Goal: Task Accomplishment & Management: Complete application form

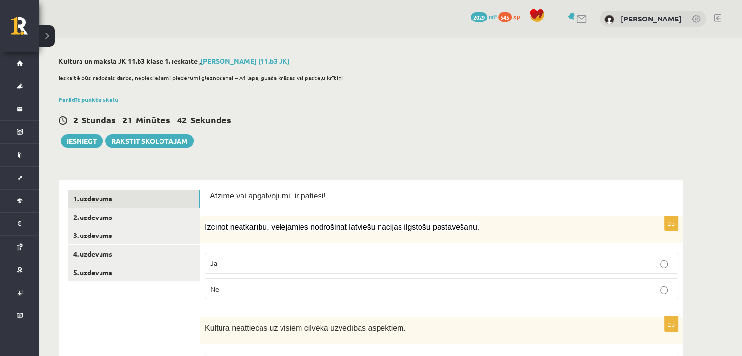
click at [159, 190] on link "1. uzdevums" at bounding box center [133, 199] width 131 height 18
click at [159, 195] on link "1. uzdevums" at bounding box center [133, 199] width 131 height 18
click at [117, 218] on link "2. uzdevums" at bounding box center [133, 217] width 131 height 18
click at [153, 202] on link "1. uzdevums" at bounding box center [133, 199] width 131 height 18
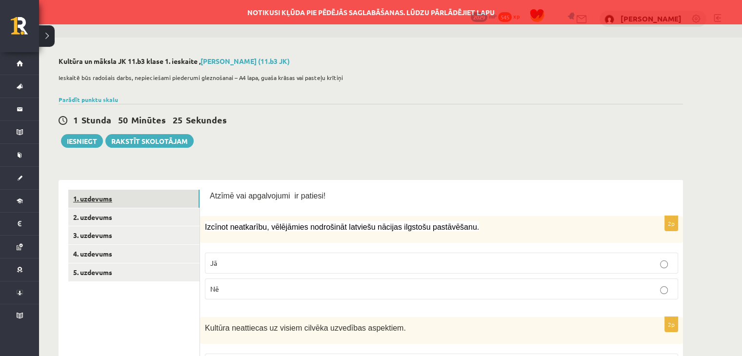
click at [155, 202] on link "1. uzdevums" at bounding box center [133, 199] width 131 height 18
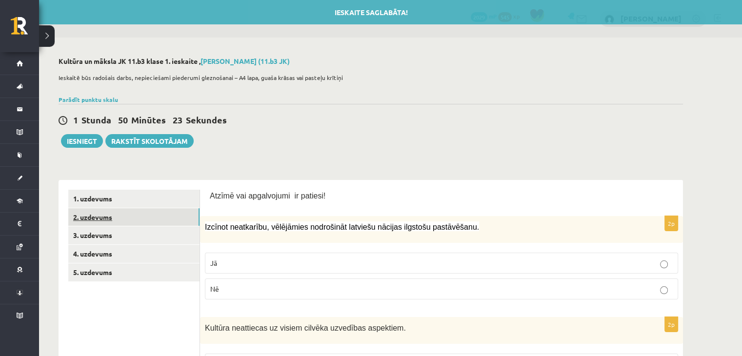
click at [160, 213] on link "2. uzdevums" at bounding box center [133, 217] width 131 height 18
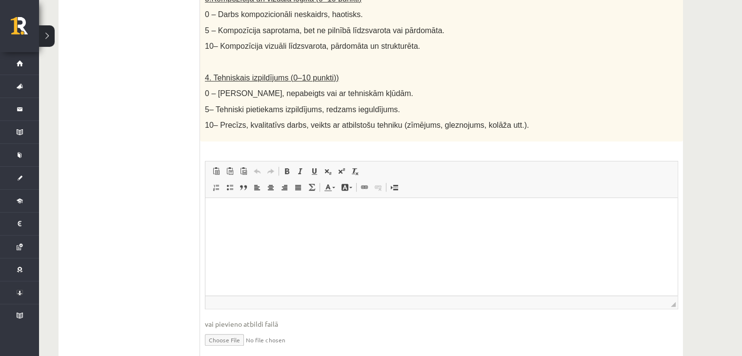
scroll to position [545, 0]
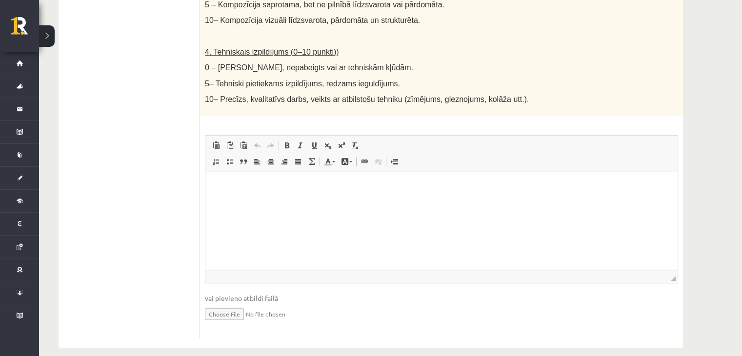
click at [224, 304] on input "file" at bounding box center [441, 313] width 473 height 20
type input "**********"
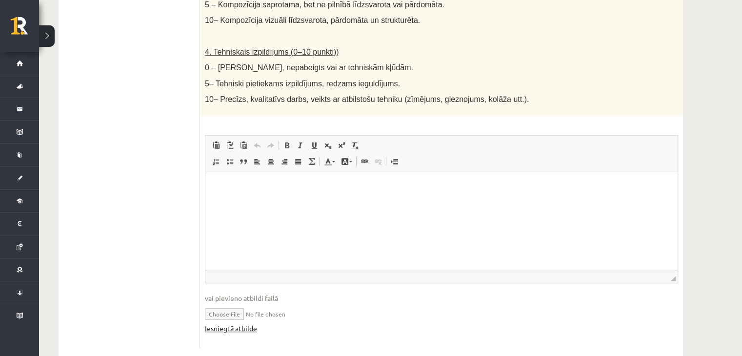
click at [234, 323] on link "Iesniegtā atbilde" at bounding box center [231, 328] width 52 height 10
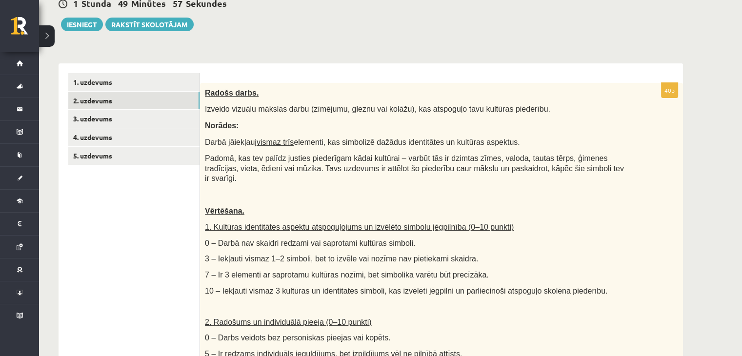
scroll to position [0, 0]
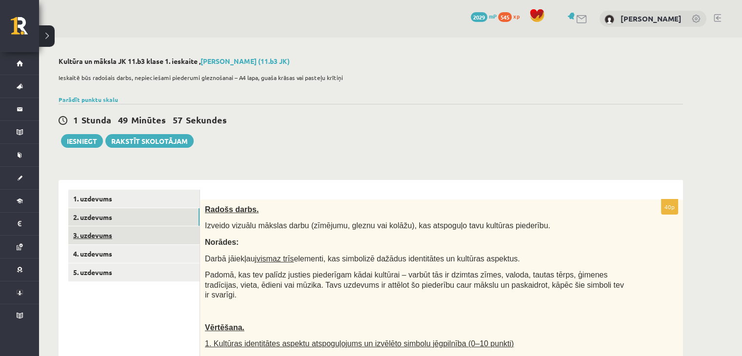
click at [113, 235] on link "3. uzdevums" at bounding box center [133, 235] width 131 height 18
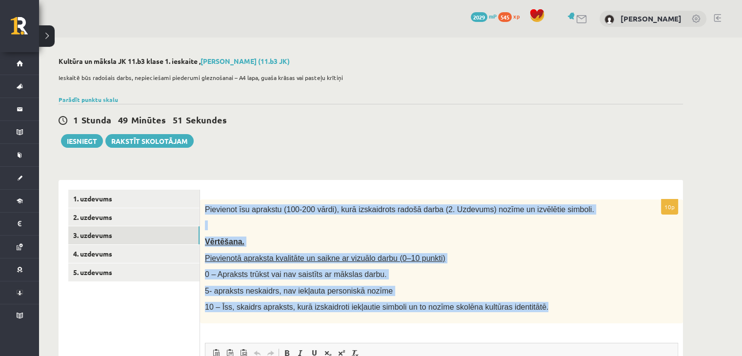
drag, startPoint x: 199, startPoint y: 208, endPoint x: 530, endPoint y: 308, distance: 345.8
click at [530, 308] on div "Pievienot īsu aprakstu (100-200 vārdi), kurā izskaidrots radošā darba (2. Uzdev…" at bounding box center [441, 261] width 483 height 124
copy div "Pievienot īsu aprakstu (100-200 vārdi), kurā izskaidrots radošā darba (2. Uzdev…"
click at [502, 281] on div "Pievienot īsu aprakstu (100-200 vārdi), kurā izskaidrots radošā darba (2. Uzdev…" at bounding box center [441, 261] width 483 height 124
click at [454, 288] on p "5- apraksts neskaidrs, nav iekļauta personiskā nozīme" at bounding box center [417, 291] width 424 height 10
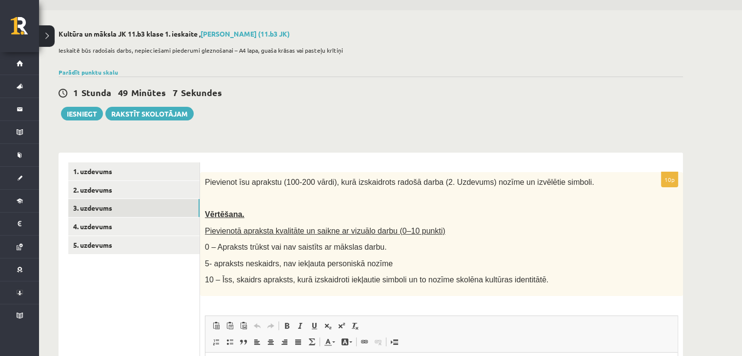
scroll to position [49, 0]
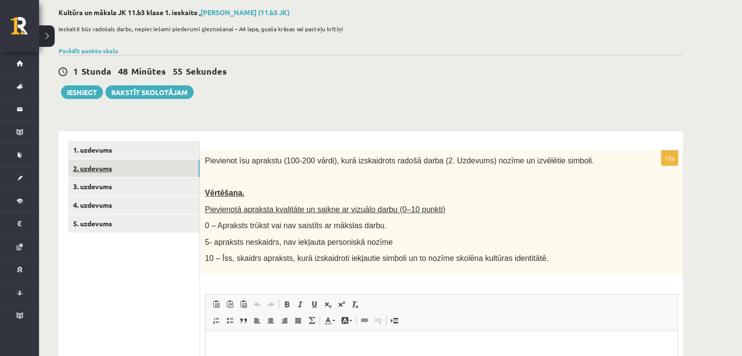
click at [123, 170] on link "2. uzdevums" at bounding box center [133, 168] width 131 height 18
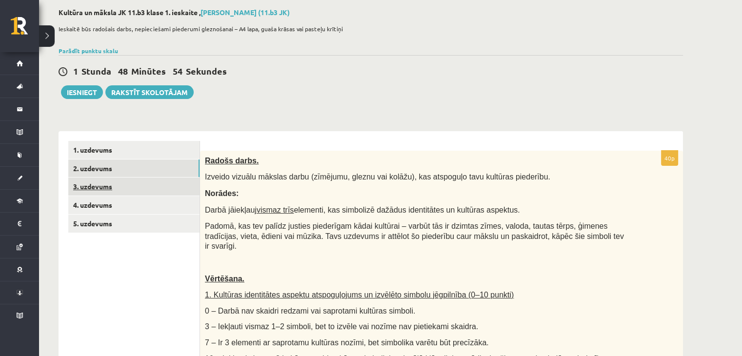
scroll to position [0, 0]
click at [134, 192] on link "3. uzdevums" at bounding box center [133, 186] width 131 height 18
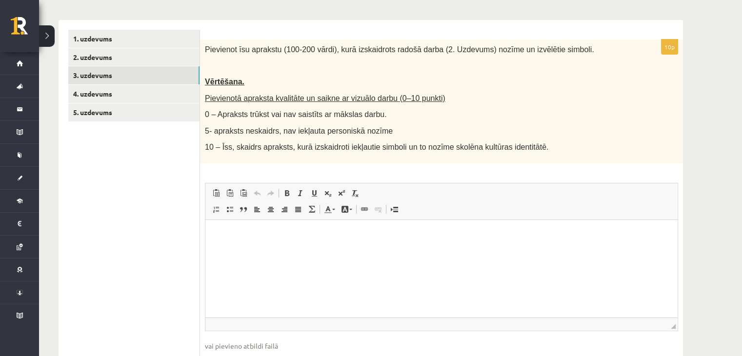
scroll to position [218, 0]
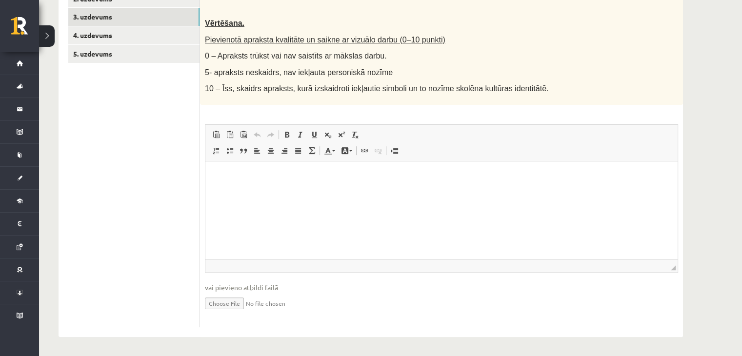
click at [253, 190] on html at bounding box center [441, 176] width 472 height 30
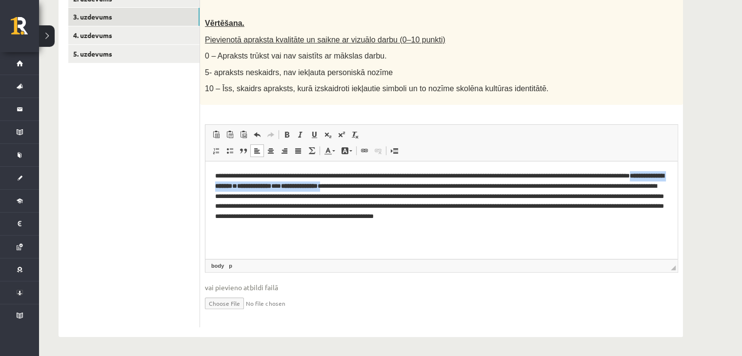
drag, startPoint x: 432, startPoint y: 185, endPoint x: 246, endPoint y: 184, distance: 186.2
click at [246, 184] on p "**********" at bounding box center [441, 201] width 453 height 61
click at [287, 135] on span at bounding box center [287, 135] width 8 height 8
click at [296, 134] on span at bounding box center [300, 135] width 8 height 8
click at [287, 135] on span at bounding box center [287, 135] width 8 height 8
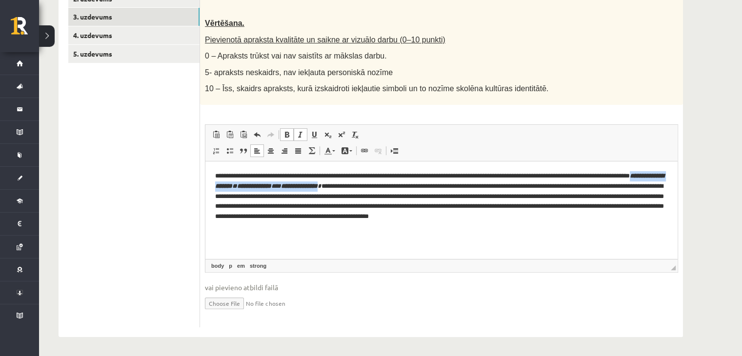
click at [304, 133] on link "Slīpraksts Klaviatūras saīsne vadīšanas taustiņš+I" at bounding box center [300, 134] width 14 height 13
click at [289, 132] on span at bounding box center [287, 135] width 8 height 8
click at [285, 139] on link "Treknraksts Klaviatūras saīsne vadīšanas taustiņš+B" at bounding box center [287, 134] width 14 height 13
click at [286, 134] on span at bounding box center [287, 135] width 8 height 8
click at [302, 122] on div "10p Pievienot īsu aprakstu (100-200 vārdi), kurā izskaidrots radošā darba (2. U…" at bounding box center [441, 154] width 483 height 346
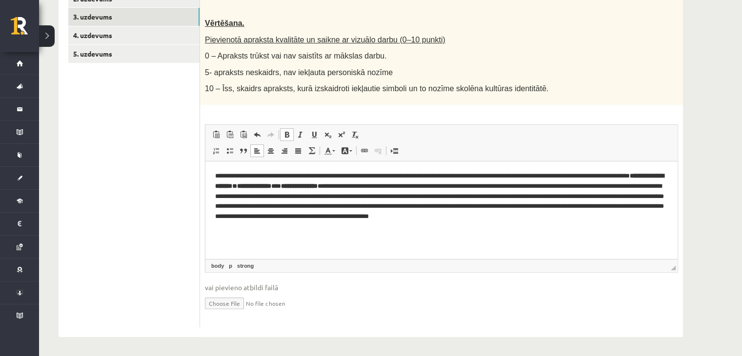
click at [291, 202] on p "**********" at bounding box center [441, 201] width 453 height 61
drag, startPoint x: 245, startPoint y: 189, endPoint x: 429, endPoint y: 189, distance: 184.8
click at [429, 189] on p "**********" at bounding box center [441, 201] width 453 height 61
click at [289, 131] on span at bounding box center [287, 135] width 8 height 8
click at [288, 135] on span at bounding box center [287, 135] width 8 height 8
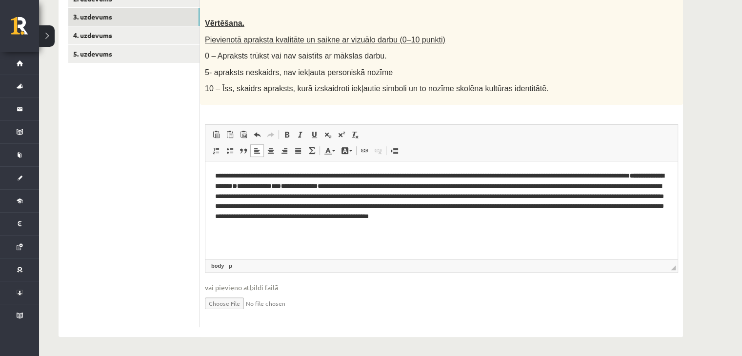
click at [307, 242] on html "**********" at bounding box center [441, 201] width 472 height 80
drag, startPoint x: 321, startPoint y: 186, endPoint x: 250, endPoint y: 189, distance: 71.2
click at [250, 189] on p "**********" at bounding box center [441, 201] width 453 height 61
click at [286, 133] on span at bounding box center [287, 135] width 8 height 8
click at [287, 134] on span at bounding box center [287, 135] width 8 height 8
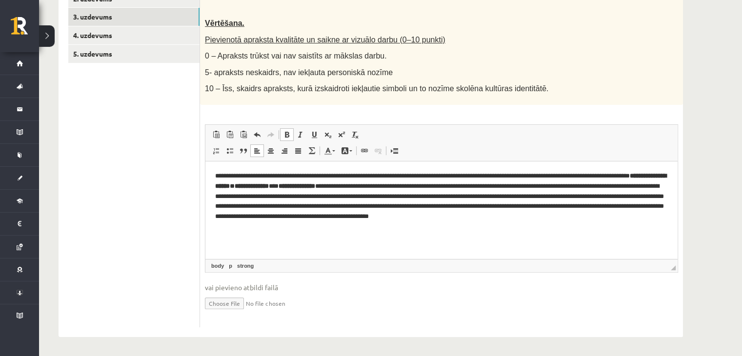
click at [287, 134] on span at bounding box center [287, 135] width 8 height 8
click at [272, 189] on strong "**********" at bounding box center [440, 181] width 451 height 17
drag, startPoint x: 321, startPoint y: 185, endPoint x: 248, endPoint y: 185, distance: 73.6
click at [248, 185] on p "**********" at bounding box center [441, 201] width 453 height 61
drag, startPoint x: 367, startPoint y: 185, endPoint x: 328, endPoint y: 185, distance: 39.0
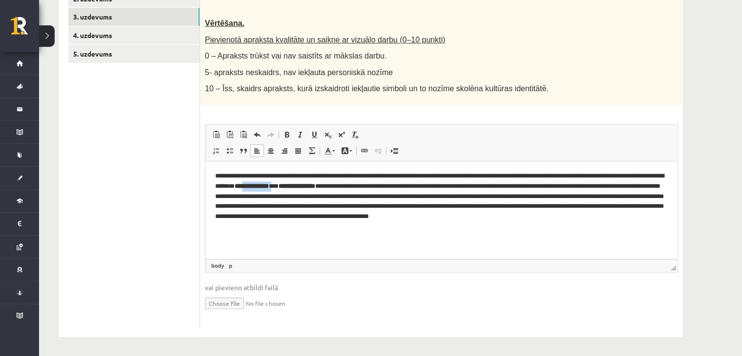
click at [328, 185] on p "**********" at bounding box center [441, 201] width 453 height 61
drag, startPoint x: 418, startPoint y: 187, endPoint x: 383, endPoint y: 189, distance: 35.6
click at [383, 189] on p "**********" at bounding box center [441, 201] width 453 height 61
click at [632, 186] on p "**********" at bounding box center [441, 201] width 453 height 61
click at [667, 185] on html "**********" at bounding box center [441, 201] width 472 height 80
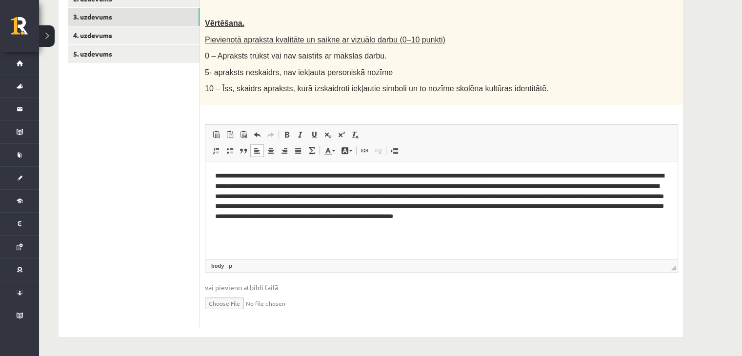
click at [632, 185] on p "**********" at bounding box center [441, 201] width 453 height 61
click at [309, 198] on p "**********" at bounding box center [441, 201] width 453 height 61
click at [312, 195] on p "**********" at bounding box center [441, 201] width 453 height 61
click at [322, 209] on p "**********" at bounding box center [441, 201] width 453 height 61
click at [324, 207] on p "**********" at bounding box center [441, 201] width 453 height 61
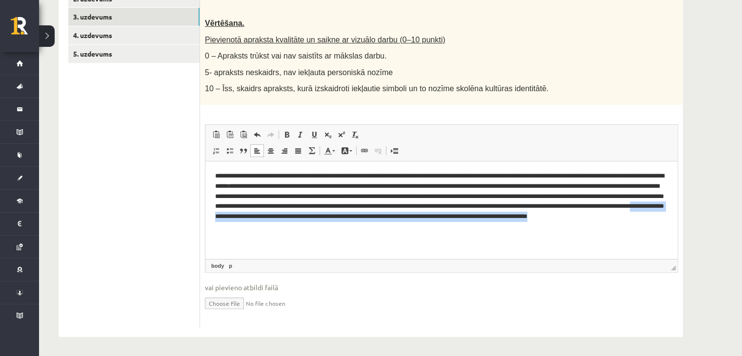
drag, startPoint x: 409, startPoint y: 231, endPoint x: 459, endPoint y: 216, distance: 52.3
click at [459, 216] on p "**********" at bounding box center [441, 201] width 453 height 61
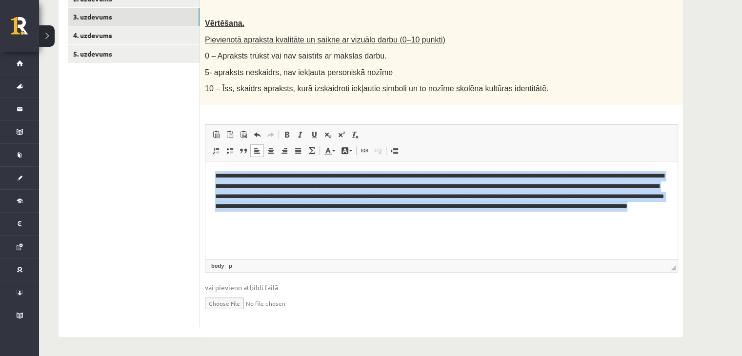
drag, startPoint x: 462, startPoint y: 216, endPoint x: 198, endPoint y: 173, distance: 267.3
click at [205, 173] on html "**********" at bounding box center [441, 196] width 472 height 70
click at [331, 204] on p "**********" at bounding box center [441, 196] width 453 height 51
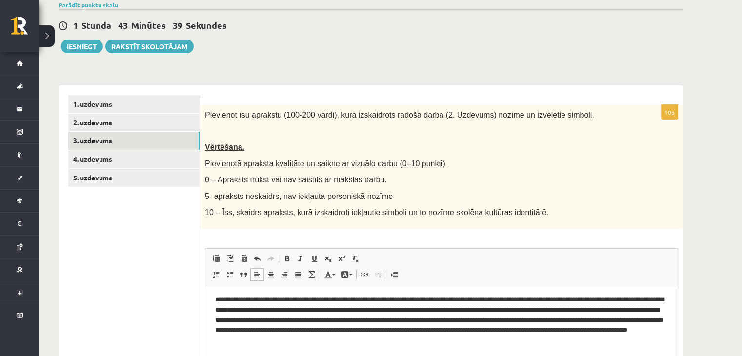
scroll to position [72, 0]
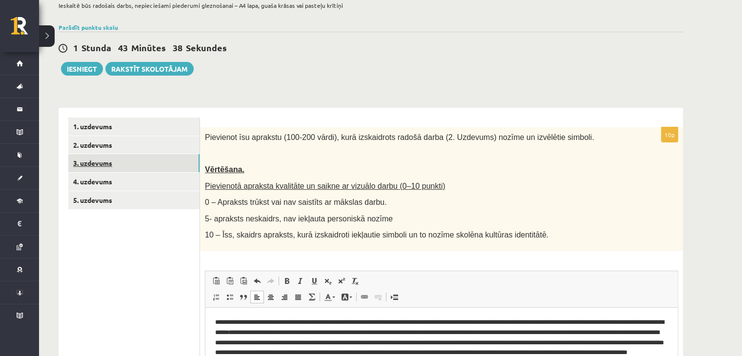
click at [174, 164] on link "3. uzdevums" at bounding box center [133, 163] width 131 height 18
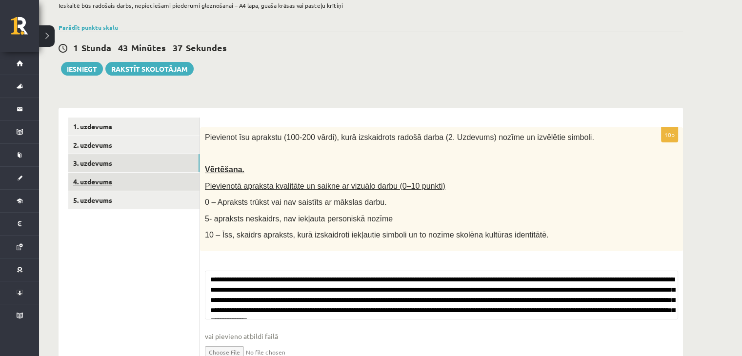
click at [167, 187] on link "4. uzdevums" at bounding box center [133, 182] width 131 height 18
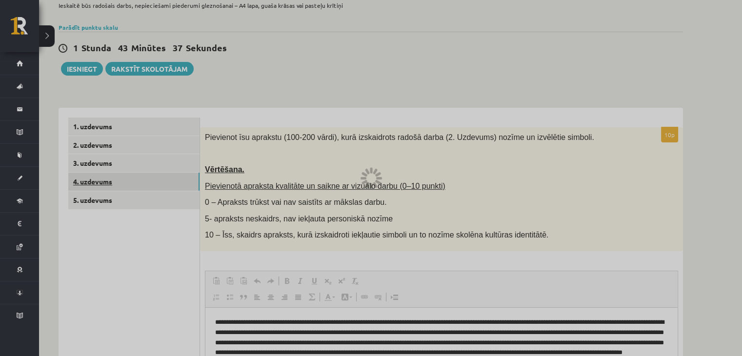
scroll to position [0, 0]
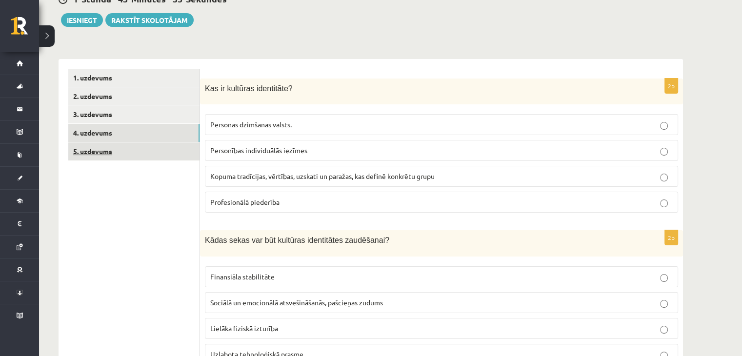
click at [137, 147] on link "5. uzdevums" at bounding box center [133, 151] width 131 height 18
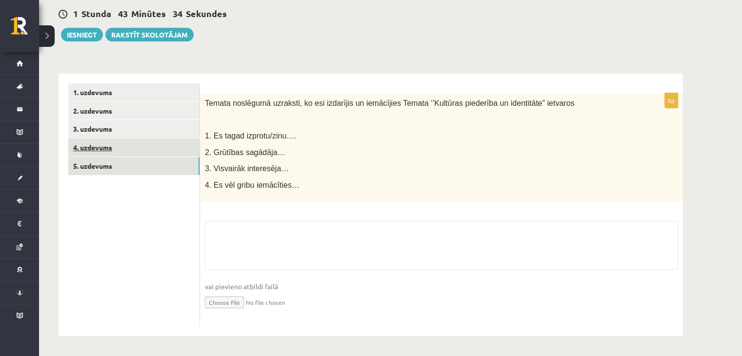
click at [130, 147] on link "4. uzdevums" at bounding box center [133, 147] width 131 height 18
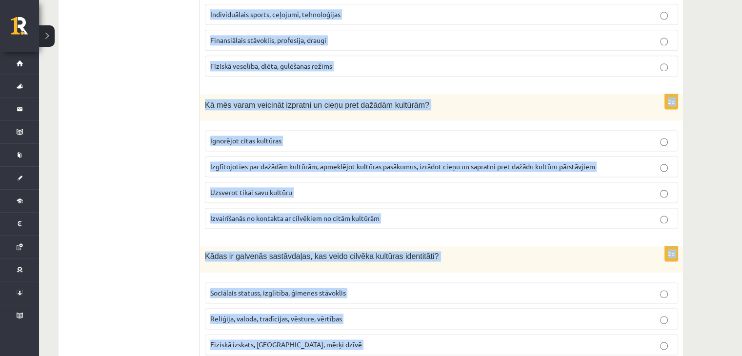
scroll to position [1376, 0]
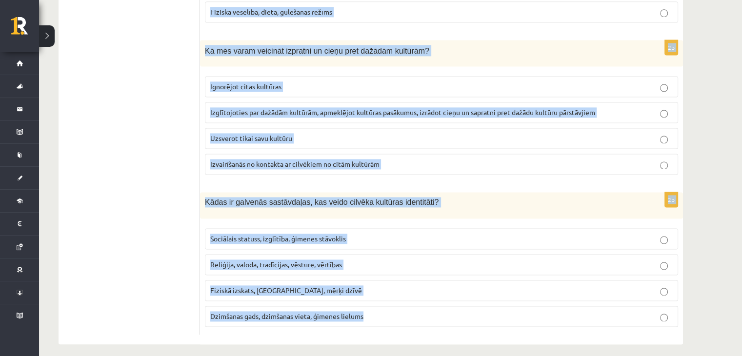
drag, startPoint x: 201, startPoint y: 96, endPoint x: 433, endPoint y: 372, distance: 360.6
copy form "Kas ir kultūras identitāte? Personas dzimšanas valsts. Personības individuālās …"
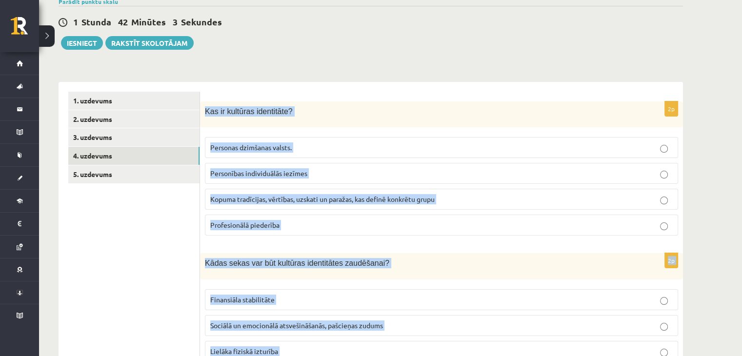
scroll to position [59, 0]
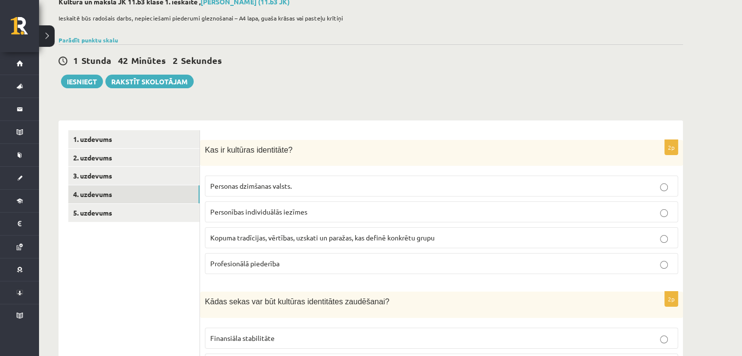
click at [293, 236] on span "Kopuma tradīcijas, vērtības, uzskati un paražas, kas definē konkrētu grupu" at bounding box center [322, 237] width 224 height 9
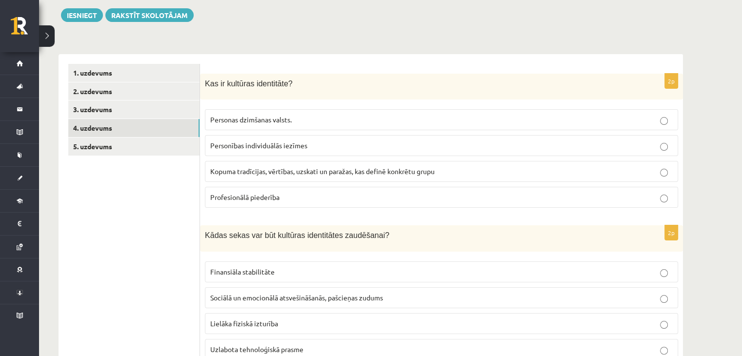
scroll to position [206, 0]
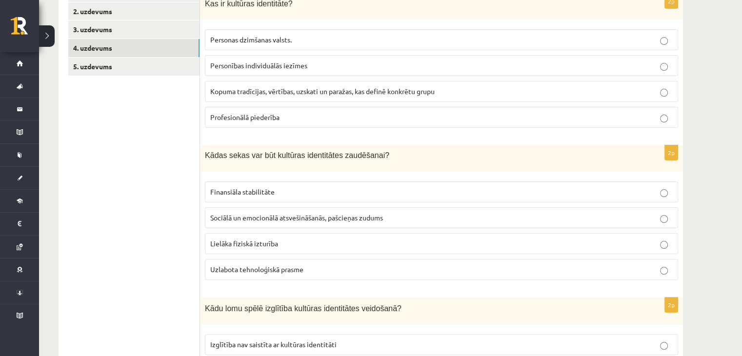
click at [302, 215] on span "Sociālā un emocionālā atsvešināšanās, pašcieņas zudums" at bounding box center [296, 217] width 173 height 9
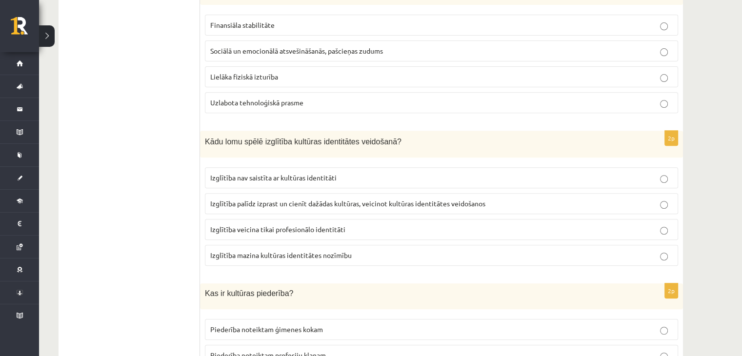
scroll to position [401, 0]
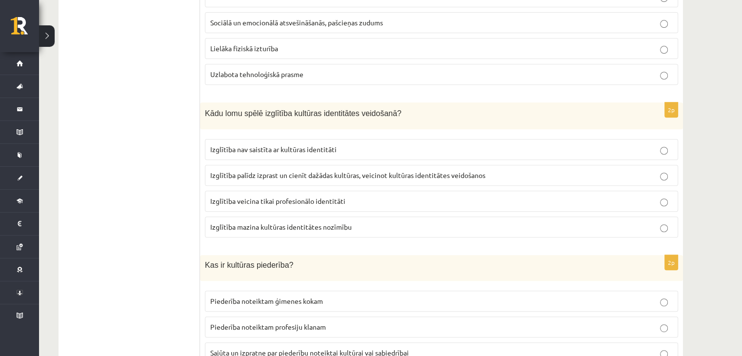
click at [257, 171] on span "Izglītība palīdz izprast un cienīt dažādas kultūras, veicinot kultūras identitā…" at bounding box center [347, 175] width 275 height 9
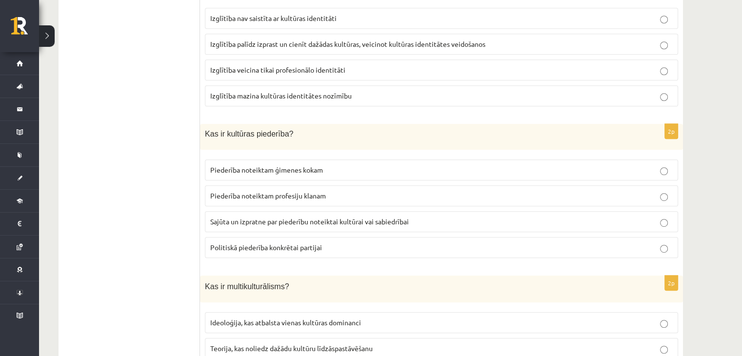
scroll to position [644, 0]
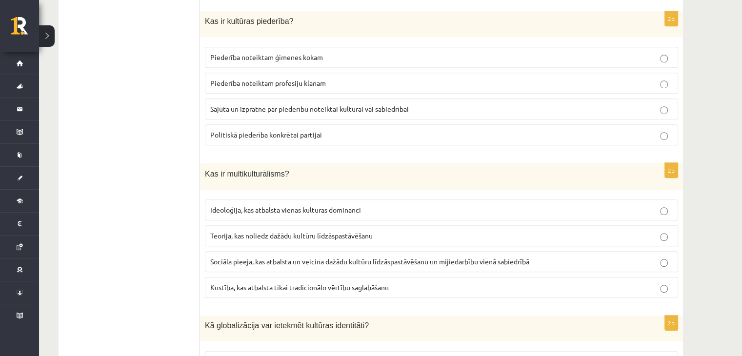
click at [269, 104] on span "Sajūta un izpratne par piederību noteiktai kultūrai vai sabiedrībai" at bounding box center [309, 108] width 198 height 9
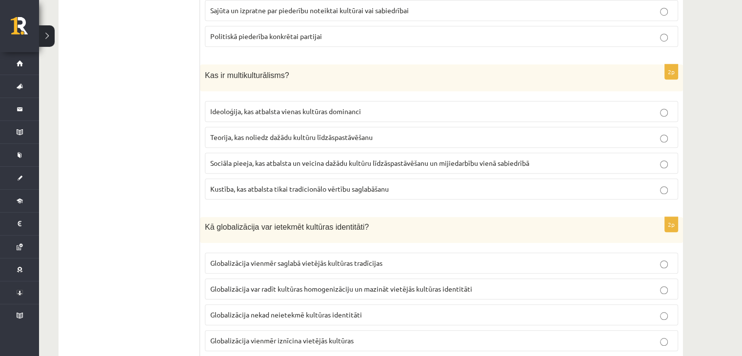
scroll to position [791, 0]
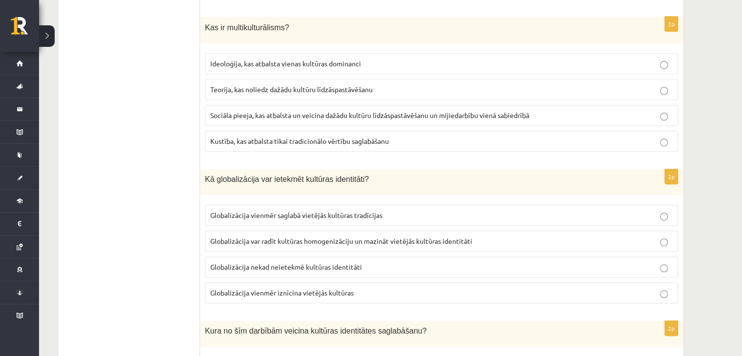
click at [246, 111] on span "Sociāla pieeja, kas atbalsta un veicina dažādu kultūru līdzāspastāvēšanu un mij…" at bounding box center [369, 115] width 319 height 9
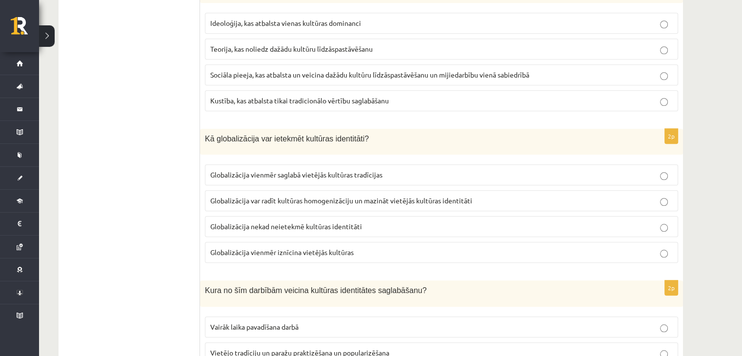
scroll to position [937, 0]
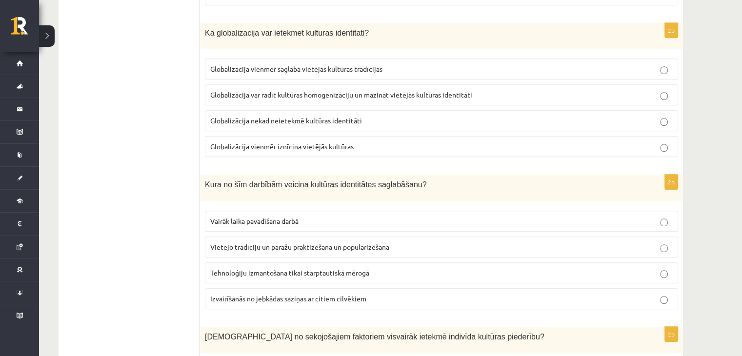
click at [291, 90] on span "Globalizācija var radīt kultūras homogenizāciju un mazināt vietējās kultūras id…" at bounding box center [341, 94] width 262 height 9
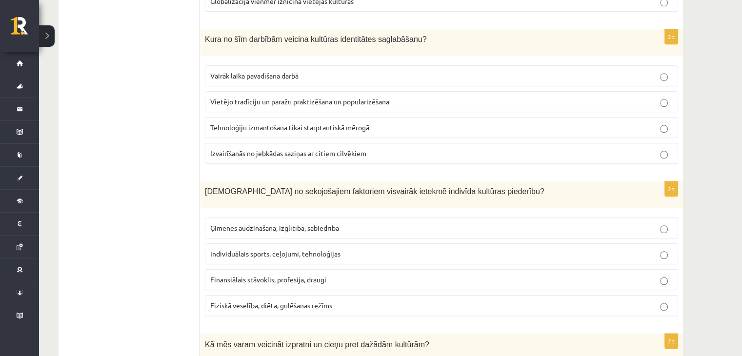
scroll to position [1083, 0]
click at [283, 104] on label "Vietējo tradīciju un paražu praktizēšana un popularizēšana" at bounding box center [441, 100] width 473 height 21
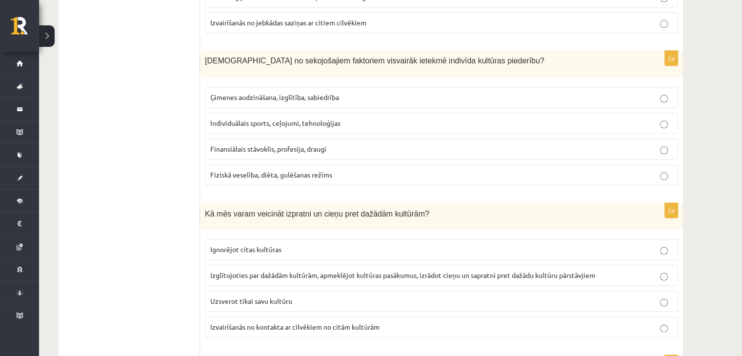
scroll to position [1230, 0]
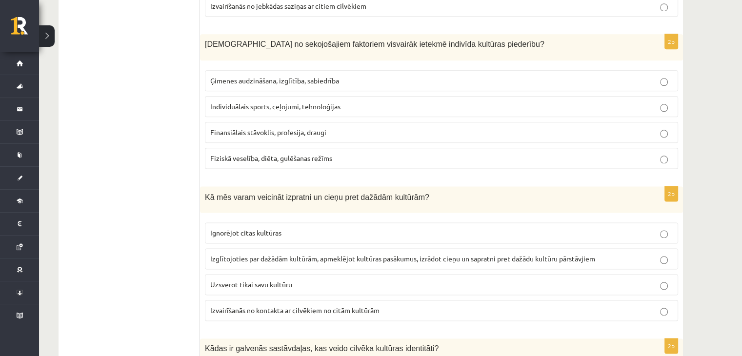
click at [263, 76] on span "Ģimenes audzināšana, izglītība, sabiedrība" at bounding box center [274, 80] width 129 height 9
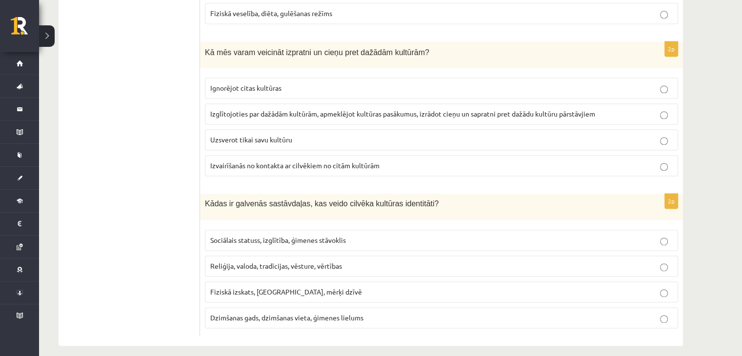
scroll to position [1376, 0]
click at [236, 108] on span "Izglītojoties par dažādām kultūrām, apmeklējot kultūras pasākumus, izrādot cieņ…" at bounding box center [402, 112] width 385 height 9
click at [270, 260] on span "Reliģija, valoda, tradīcijas, vēsture, vērtības" at bounding box center [276, 264] width 132 height 9
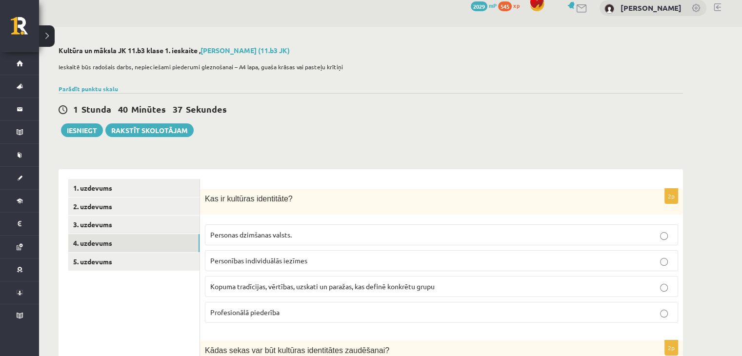
scroll to position [0, 0]
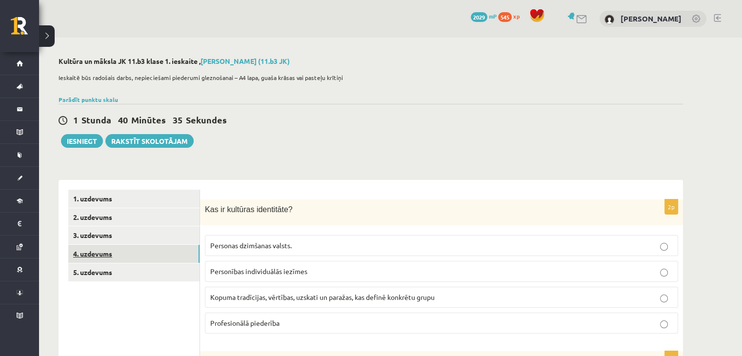
click at [127, 250] on link "4. uzdevums" at bounding box center [133, 254] width 131 height 18
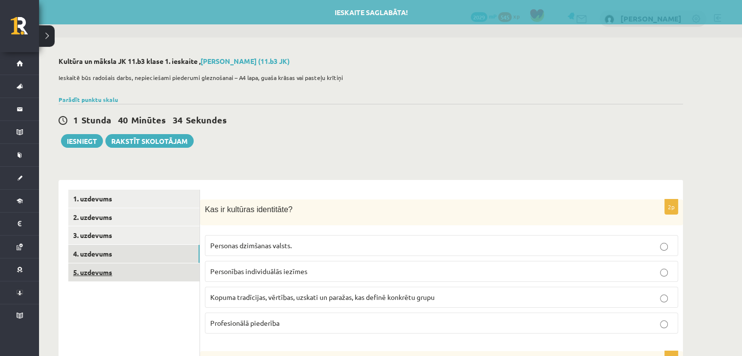
click at [128, 269] on link "5. uzdevums" at bounding box center [133, 272] width 131 height 18
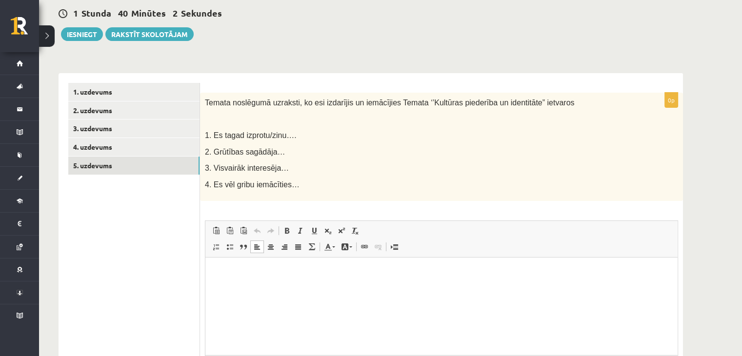
click at [391, 287] on html at bounding box center [441, 272] width 472 height 30
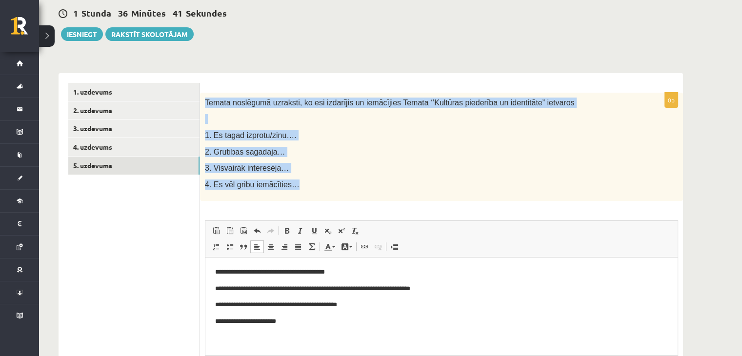
drag, startPoint x: 206, startPoint y: 102, endPoint x: 303, endPoint y: 186, distance: 128.2
click at [303, 186] on div "Temata noslēgumā uzraksti, ko esi izdarījis un iemācījies Temata ‘’Kultūras pie…" at bounding box center [441, 147] width 483 height 109
copy div "Temata noslēgumā uzraksti, ko esi izdarījis un iemācījies Temata ‘’Kultūras pie…"
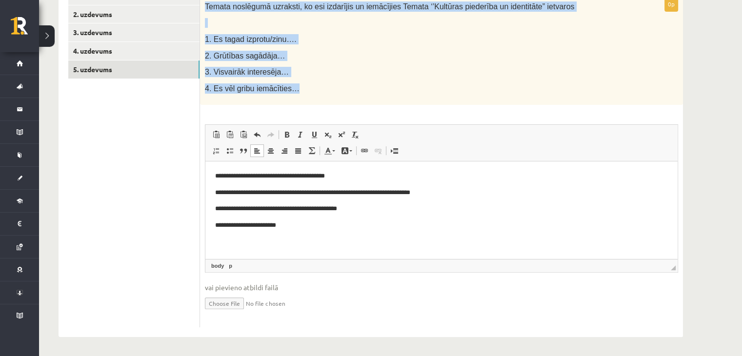
scroll to position [203, 0]
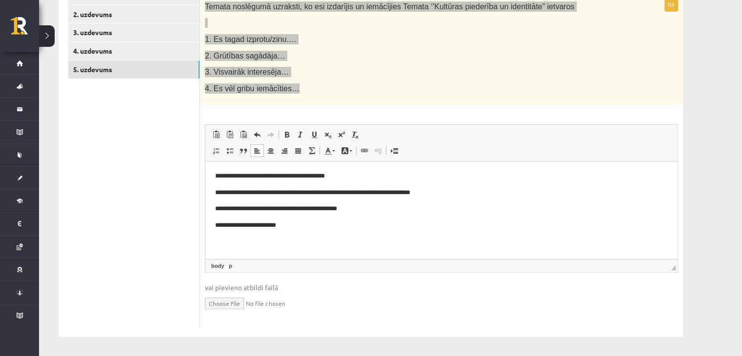
click at [344, 239] on html "**********" at bounding box center [441, 200] width 472 height 79
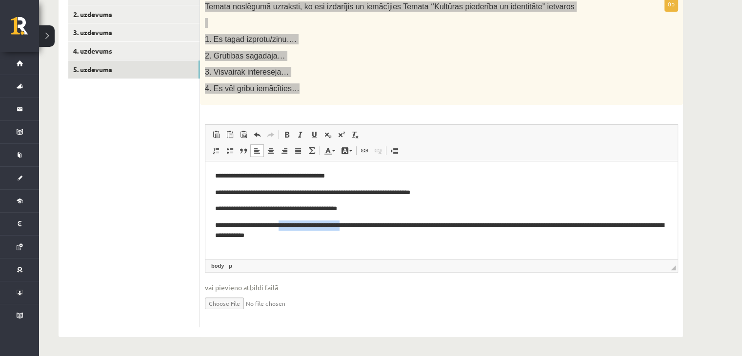
drag, startPoint x: 353, startPoint y: 225, endPoint x: 286, endPoint y: 225, distance: 66.8
click at [286, 225] on p "**********" at bounding box center [441, 230] width 453 height 20
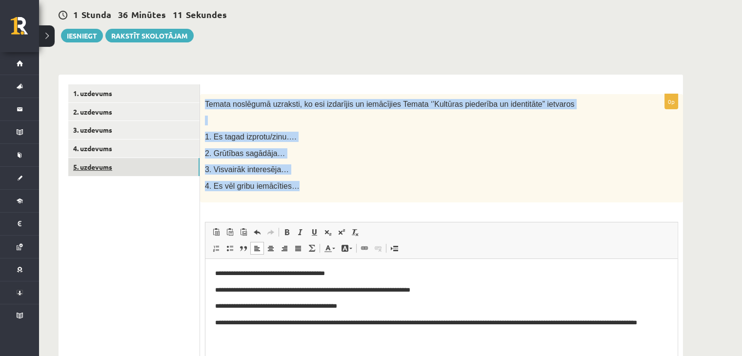
click at [158, 173] on link "5. uzdevums" at bounding box center [133, 167] width 131 height 18
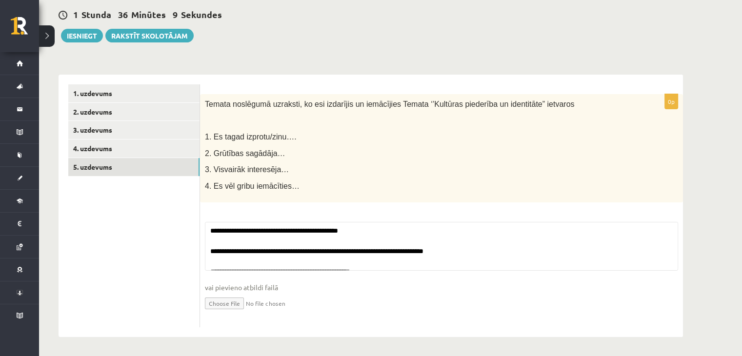
click at [318, 178] on div "Temata noslēgumā uzraksti, ko esi izdarījis un iemācījies Temata ‘’Kultūras pie…" at bounding box center [441, 148] width 483 height 109
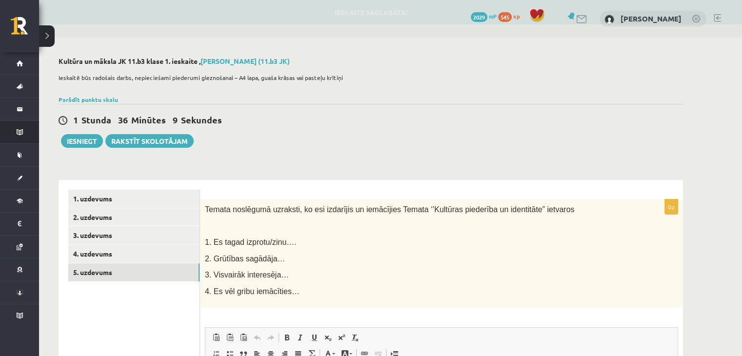
scroll to position [0, 0]
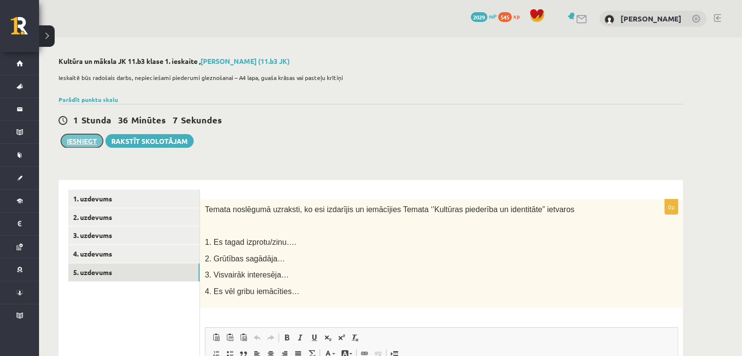
click at [92, 137] on button "Iesniegt" at bounding box center [82, 141] width 42 height 14
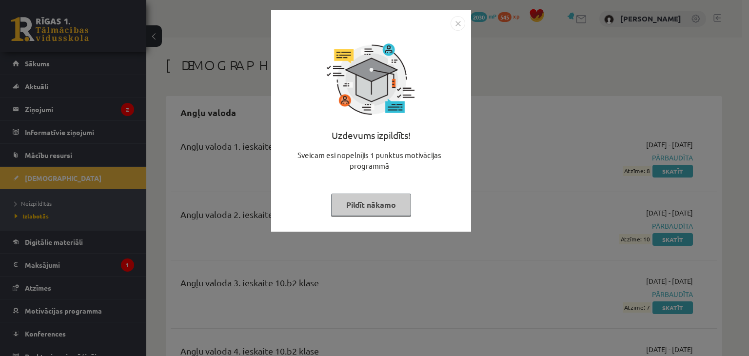
click at [453, 25] on img "Close" at bounding box center [457, 23] width 15 height 15
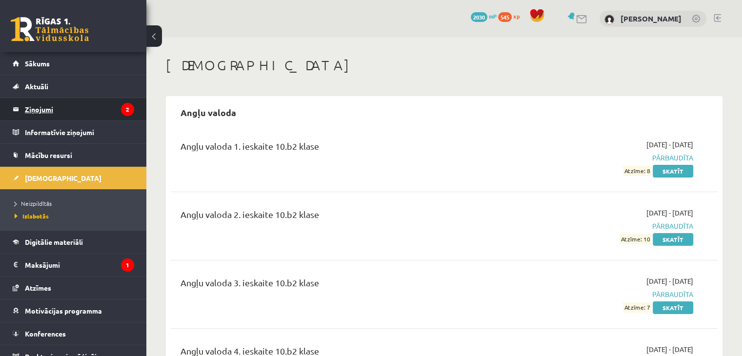
click at [122, 111] on icon "2" at bounding box center [127, 109] width 13 height 13
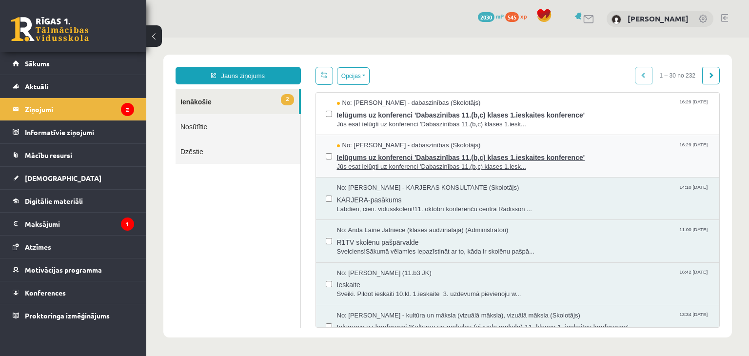
click at [388, 162] on span "Jūs esat ielūgti uz konferenci 'Dabaszinības 11.(b,c) klases 1.iesk..." at bounding box center [523, 166] width 373 height 9
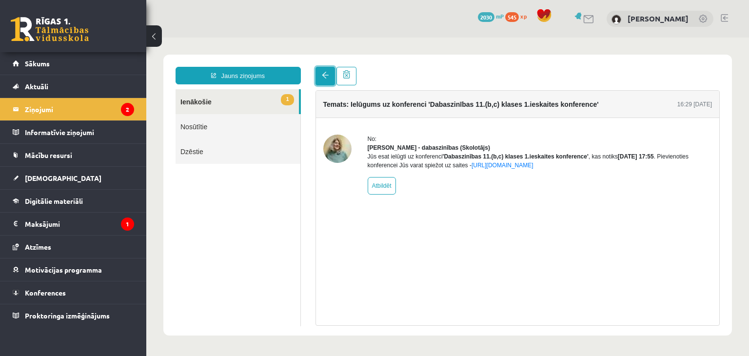
click at [324, 80] on link at bounding box center [325, 76] width 20 height 19
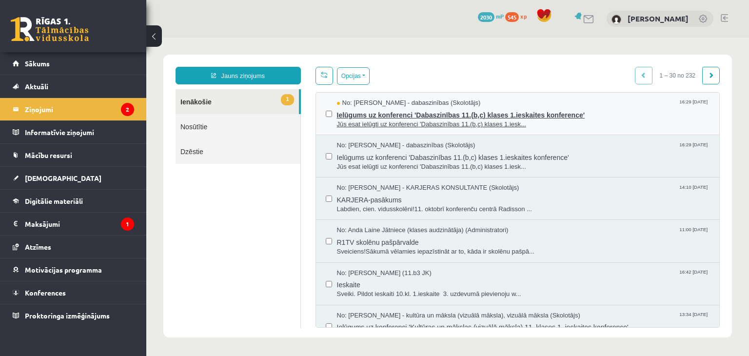
click at [386, 115] on span "Ielūgums uz konferenci 'Dabaszinības 11.(b,c) klases 1.ieskaites konference'" at bounding box center [523, 114] width 373 height 12
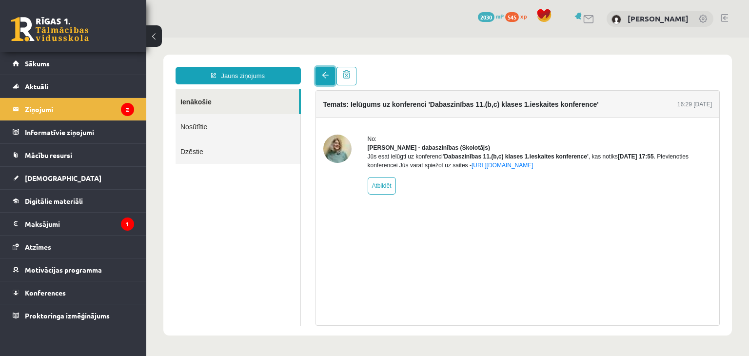
click at [321, 75] on link at bounding box center [325, 76] width 20 height 19
click at [115, 217] on legend "Maksājumi 1" at bounding box center [79, 224] width 109 height 22
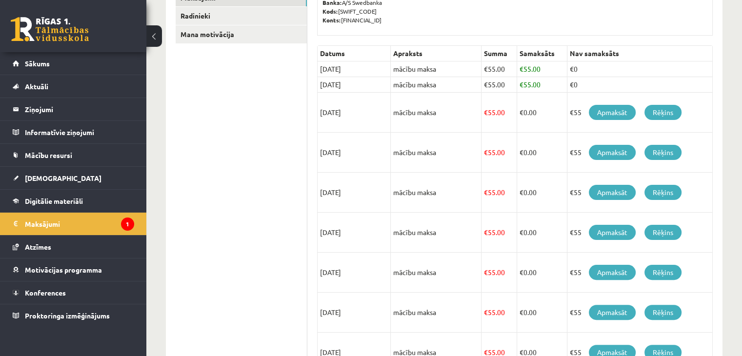
scroll to position [163, 0]
